Goal: Use online tool/utility: Utilize a website feature to perform a specific function

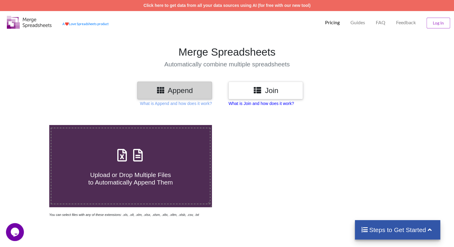
click at [246, 104] on p "What is Join and how does it work?" at bounding box center [261, 103] width 65 height 6
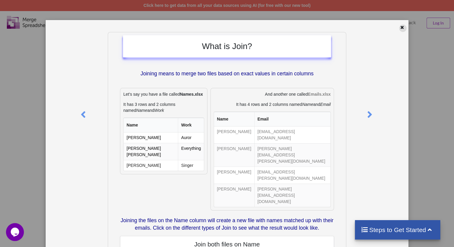
click at [400, 27] on icon at bounding box center [402, 27] width 5 height 4
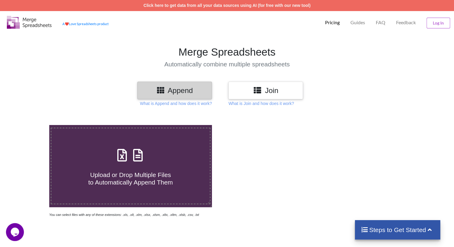
click at [164, 86] on icon at bounding box center [161, 89] width 9 height 7
click at [190, 90] on h3 "Append" at bounding box center [175, 90] width 66 height 9
click at [194, 91] on h3 "Append" at bounding box center [175, 90] width 66 height 9
click at [238, 94] on h3 "Join" at bounding box center [266, 90] width 66 height 9
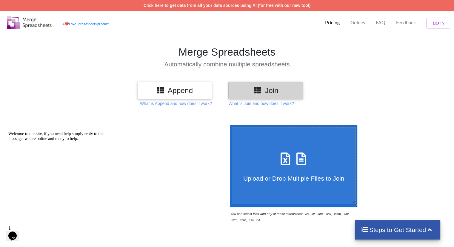
click at [182, 89] on h3 "Append" at bounding box center [175, 90] width 66 height 9
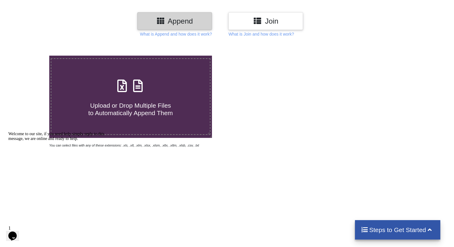
scroll to position [71, 0]
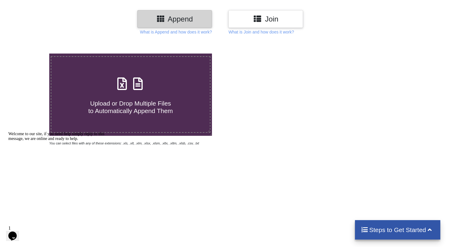
click at [140, 97] on h4 "Upload or Drop Multiple Files to Automatically Append Them" at bounding box center [130, 103] width 158 height 23
click at [31, 53] on input "Upload or Drop Multiple Files to Automatically Append Them" at bounding box center [31, 53] width 0 height 0
type input "C:\fakepath\keyword_report_printd4642aea4484473886cf6cc64cd73aa0_2025_08_25_00_…"
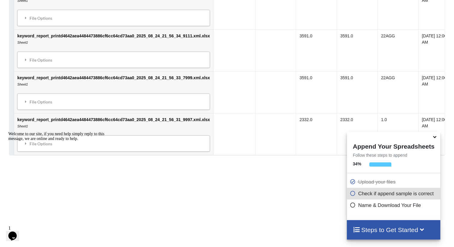
scroll to position [733, 0]
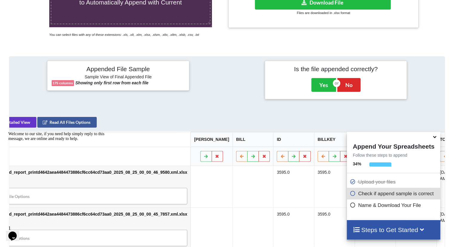
scroll to position [179, 0]
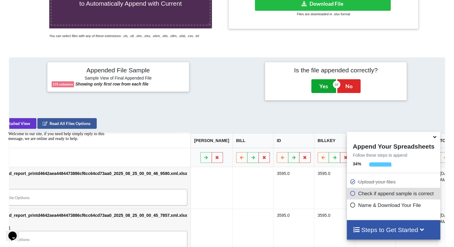
click at [320, 87] on button "Yes" at bounding box center [324, 86] width 25 height 14
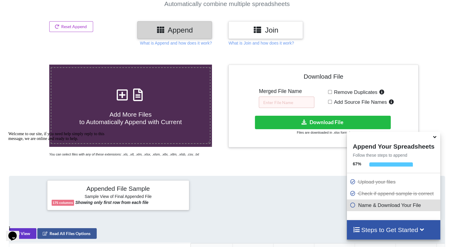
scroll to position [60, 0]
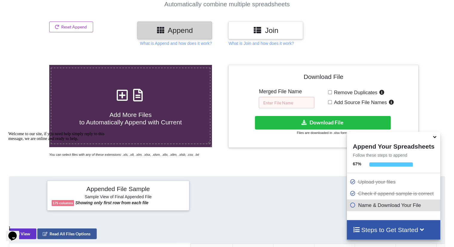
click at [294, 101] on input "text" at bounding box center [287, 102] width 56 height 11
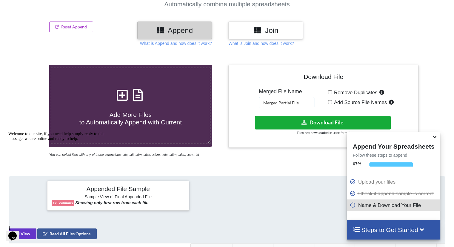
type input "Merged Partial File"
click at [319, 121] on button "Download File" at bounding box center [323, 122] width 136 height 13
